Goal: Task Accomplishment & Management: Use online tool/utility

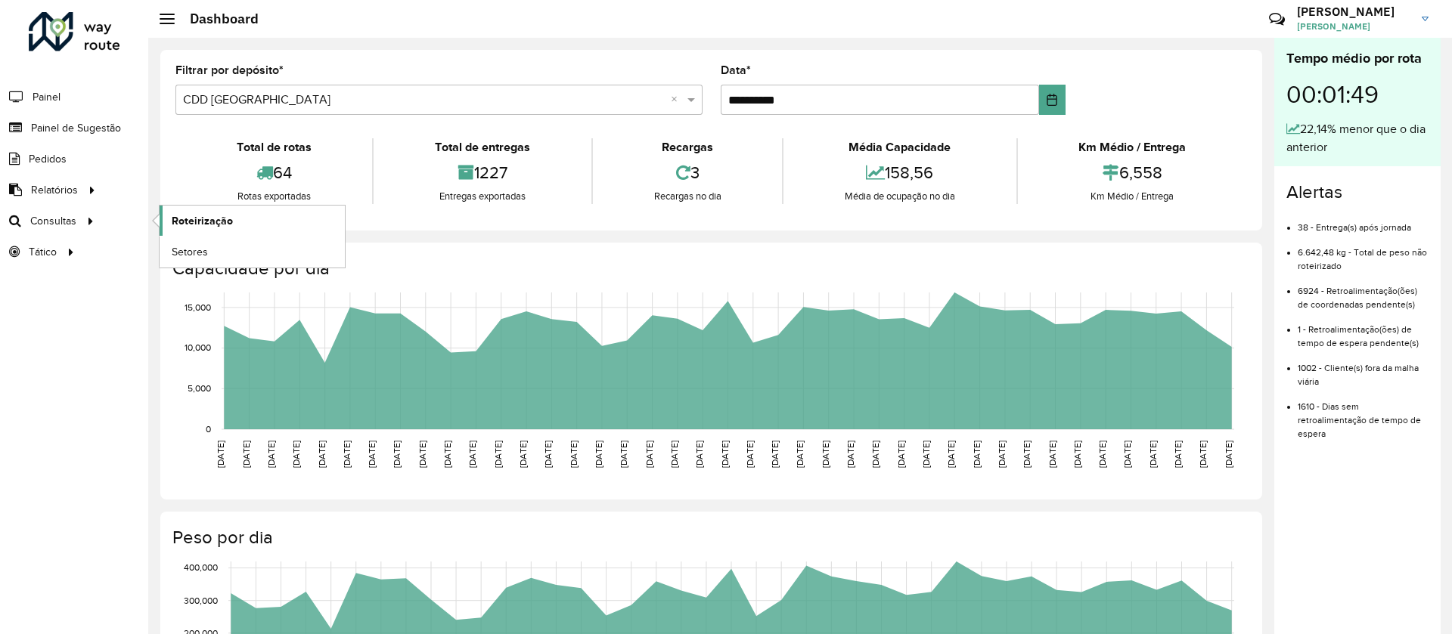
click at [196, 229] on link "Roteirização" at bounding box center [252, 221] width 185 height 30
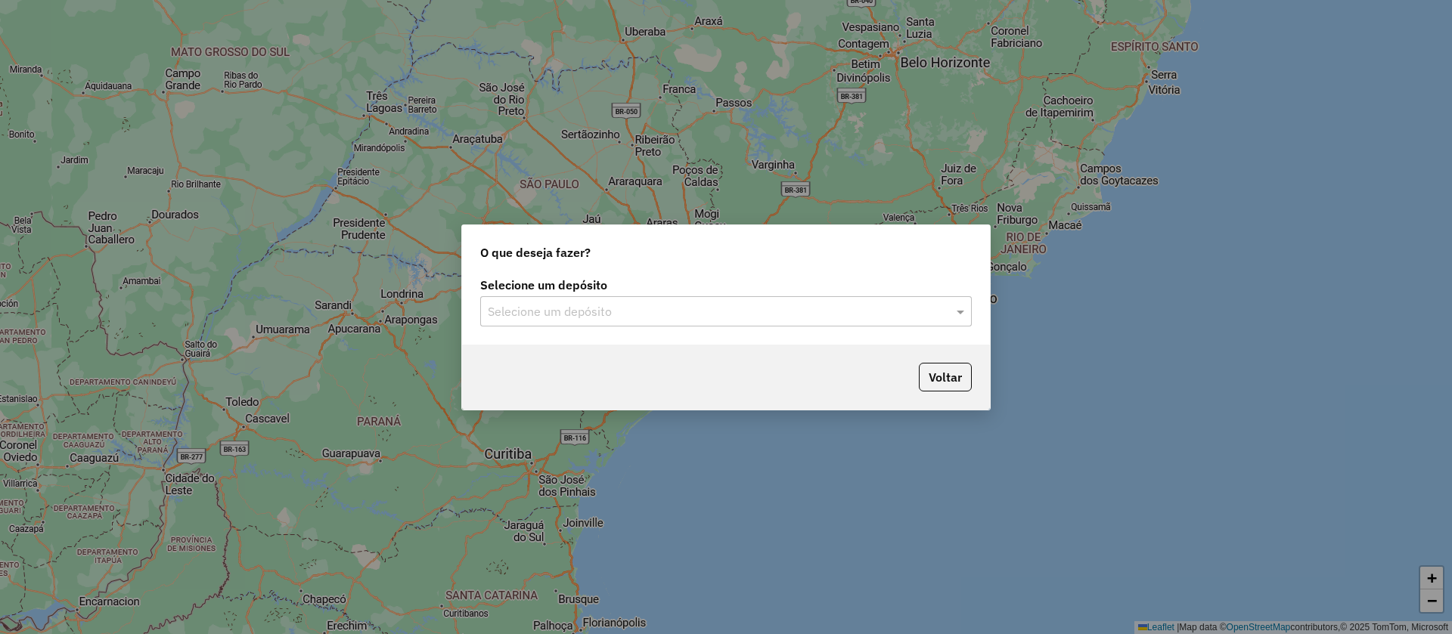
click at [617, 309] on input "text" at bounding box center [711, 312] width 446 height 18
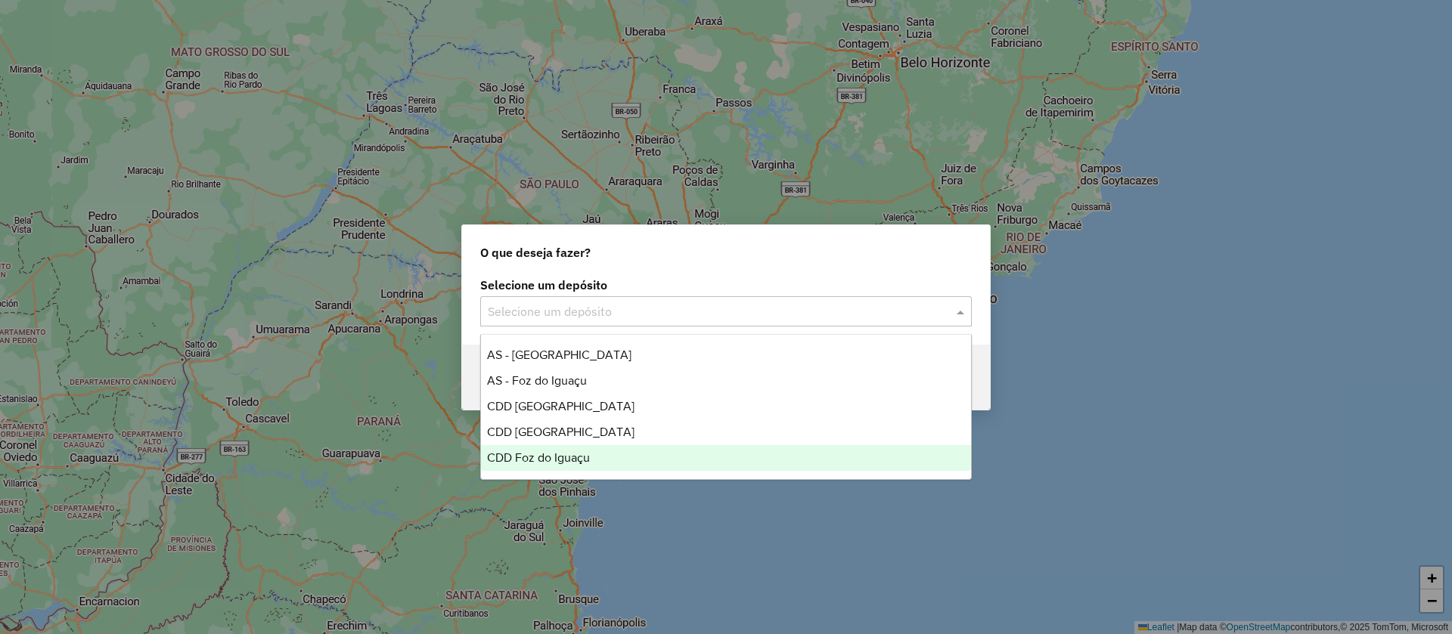
click at [535, 460] on span "CDD Foz do Iguaçu" at bounding box center [538, 457] width 103 height 13
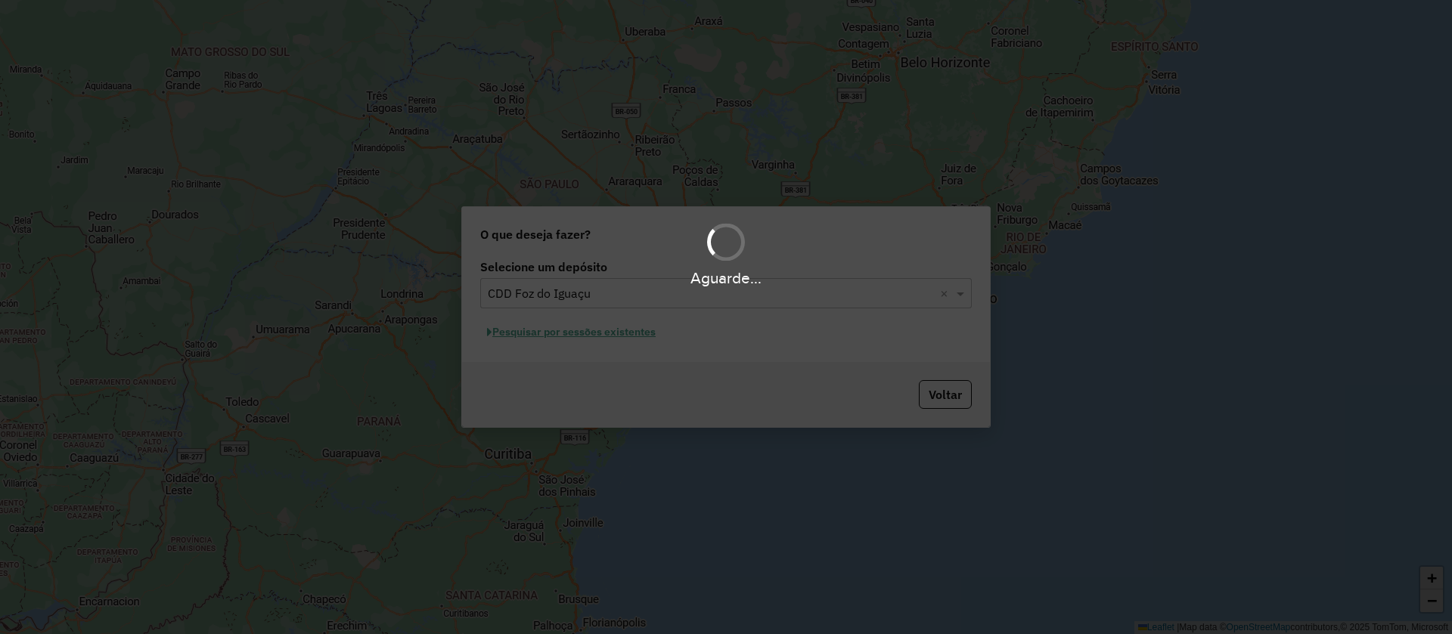
click at [575, 325] on div "Aguarde..." at bounding box center [726, 317] width 1452 height 634
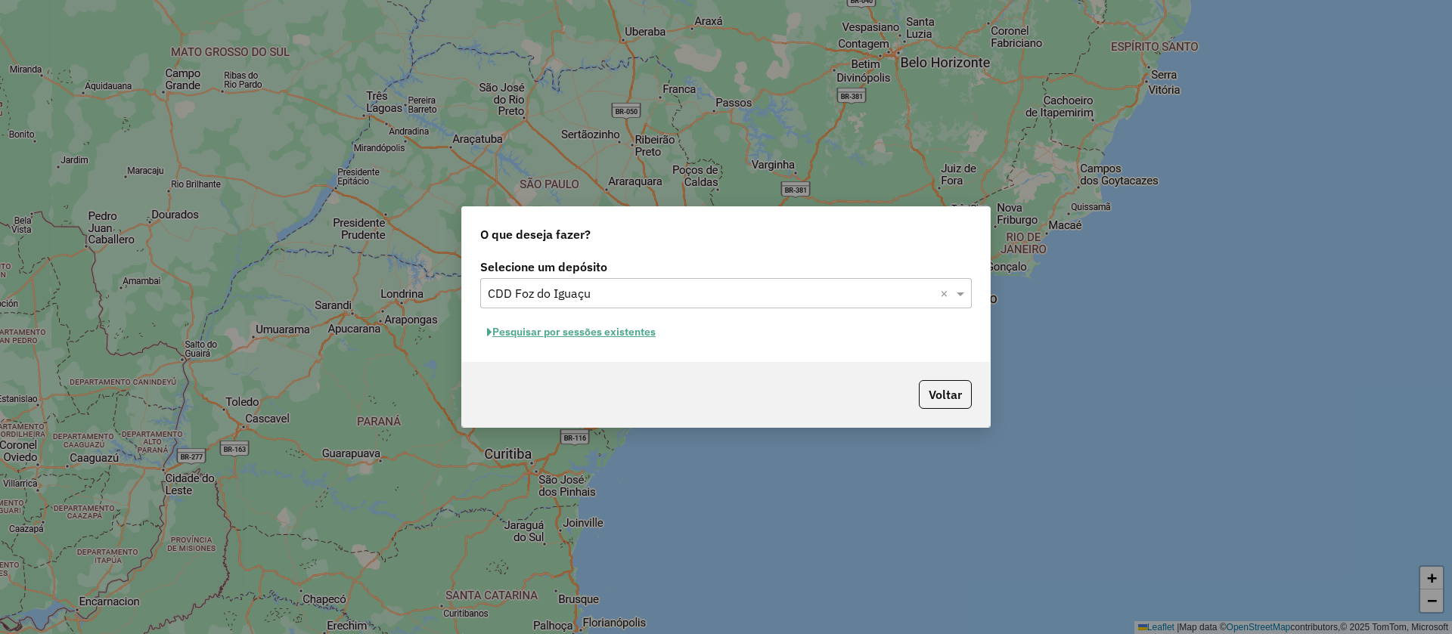
click at [620, 327] on button "Pesquisar por sessões existentes" at bounding box center [571, 332] width 182 height 23
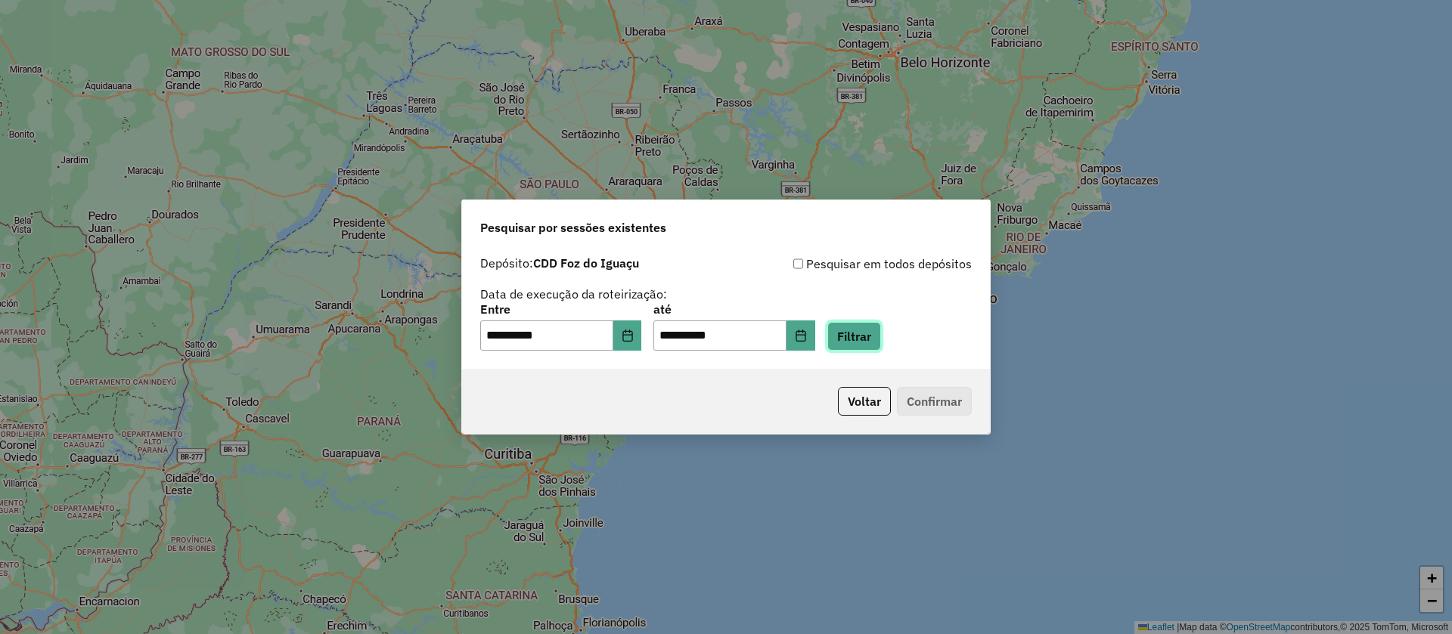
click at [876, 330] on button "Filtrar" at bounding box center [854, 336] width 54 height 29
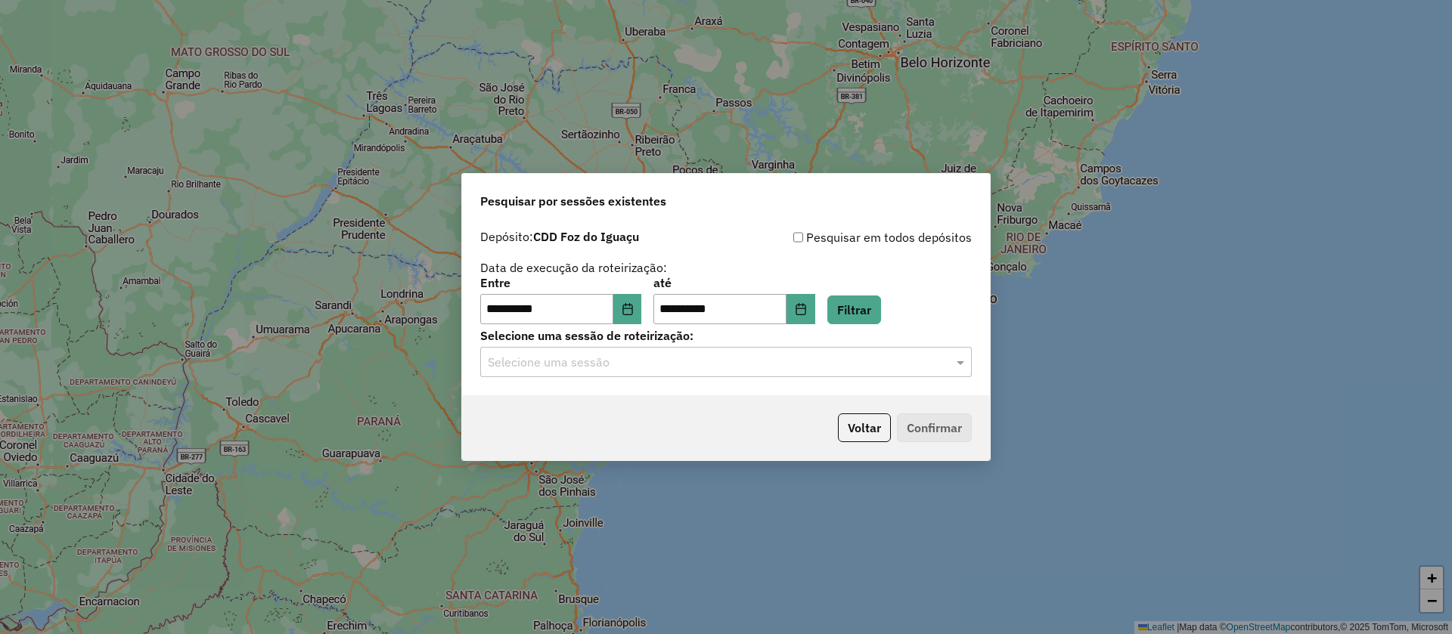
click at [625, 368] on input "text" at bounding box center [711, 363] width 446 height 18
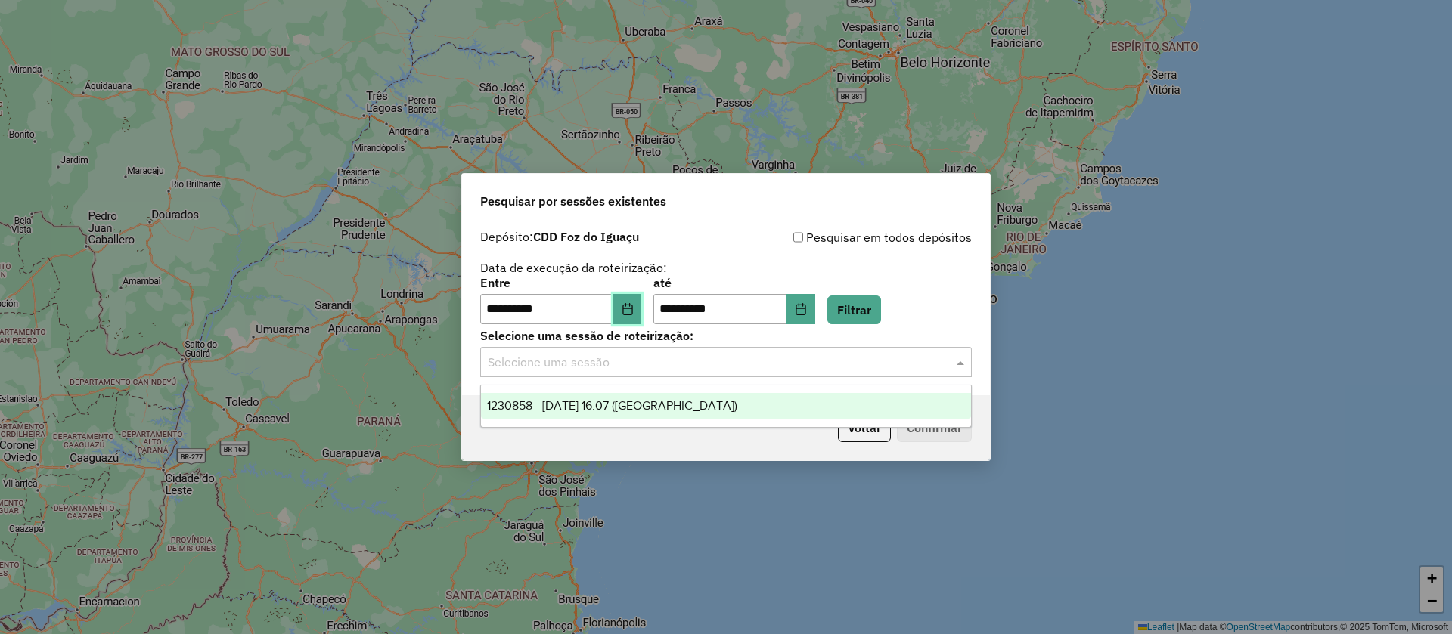
click at [634, 311] on icon "Choose Date" at bounding box center [627, 309] width 12 height 12
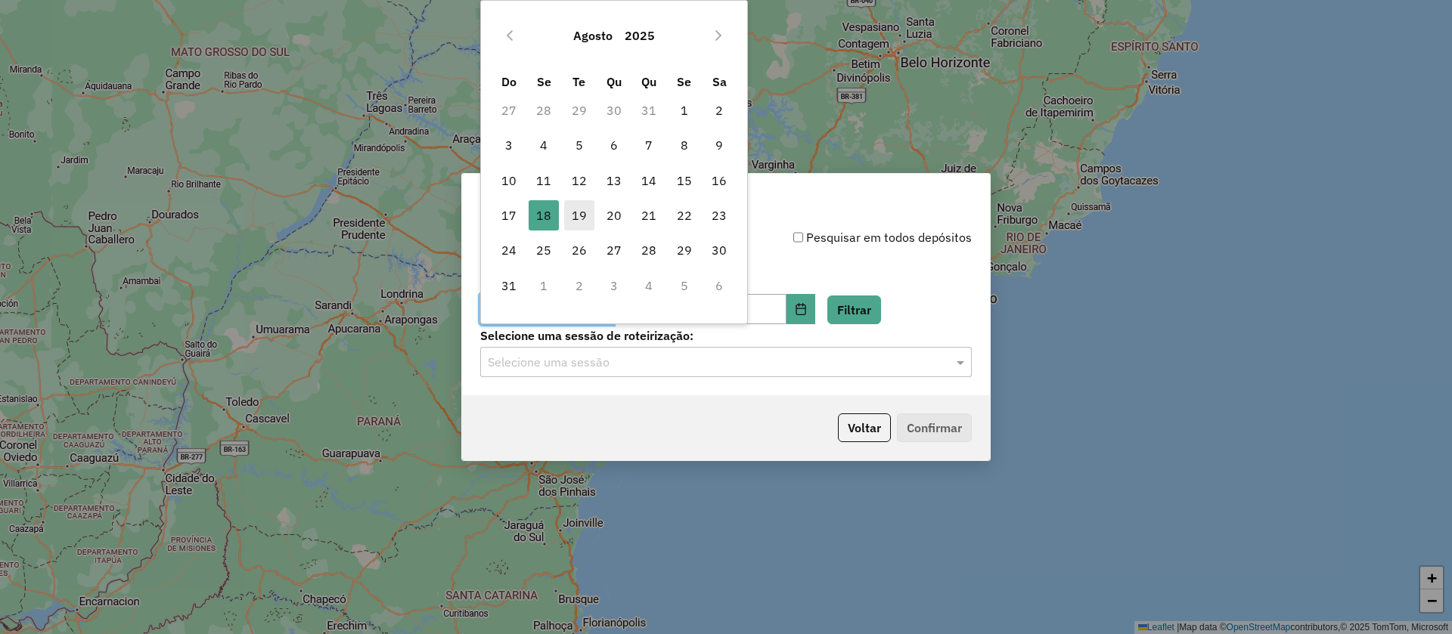
click at [578, 218] on span "19" at bounding box center [579, 215] width 30 height 30
type input "**********"
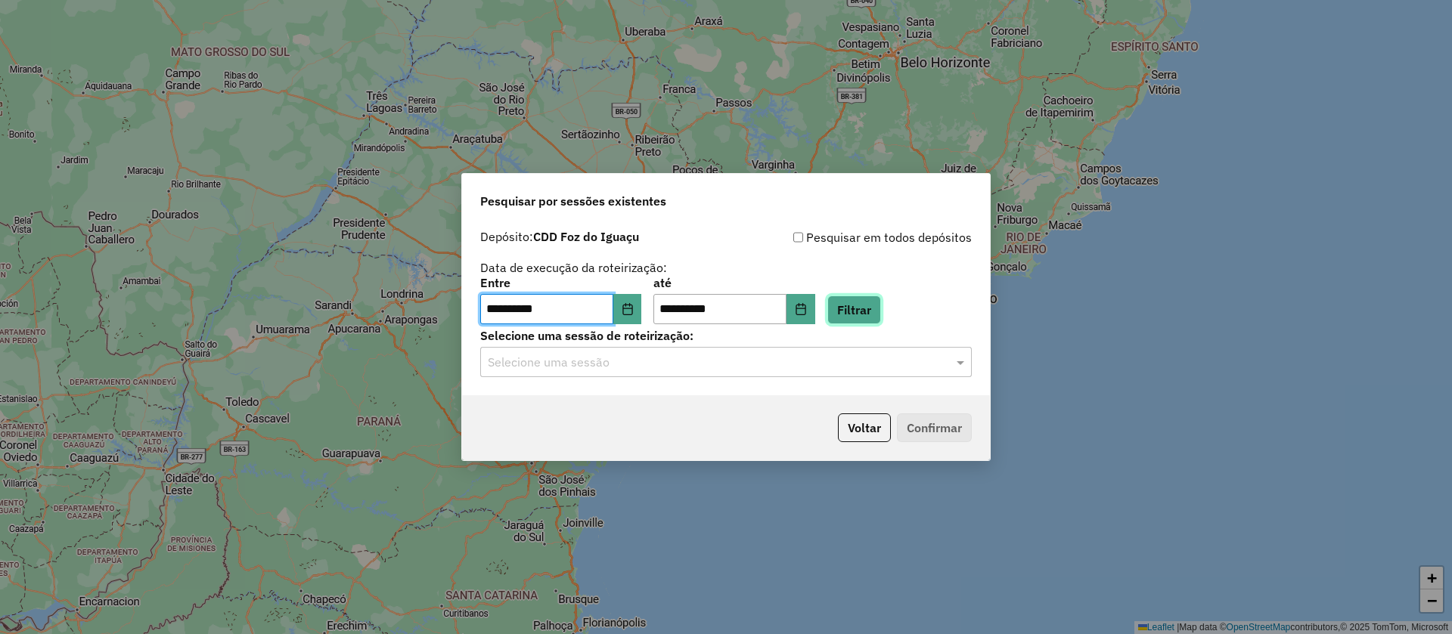
click at [881, 311] on button "Filtrar" at bounding box center [854, 310] width 54 height 29
